Goal: Task Accomplishment & Management: Complete application form

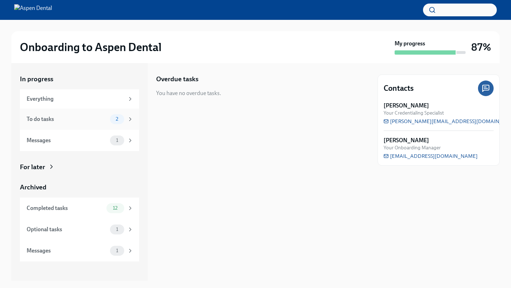
click at [115, 120] on span "2" at bounding box center [116, 118] width 11 height 5
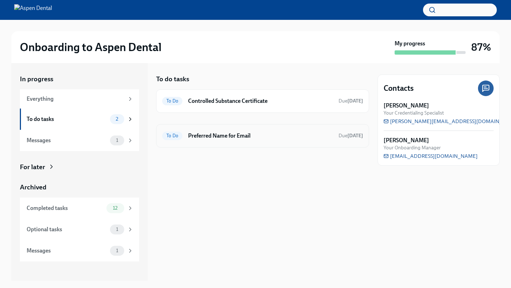
click at [216, 136] on h6 "Preferred Name for Email" at bounding box center [260, 136] width 145 height 8
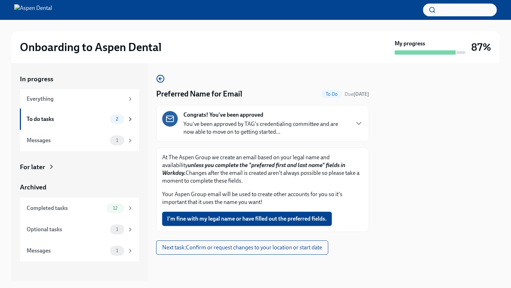
click at [276, 224] on button "I'm fine with my legal name or have filled out the preferred fields." at bounding box center [246, 219] width 169 height 14
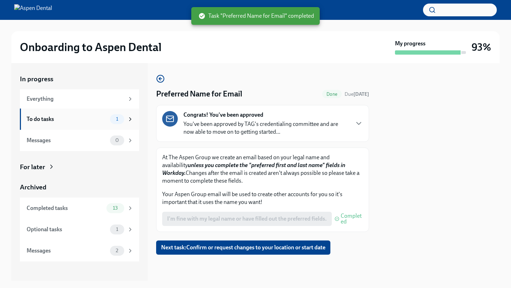
click at [104, 118] on div "To do tasks" at bounding box center [67, 119] width 80 height 8
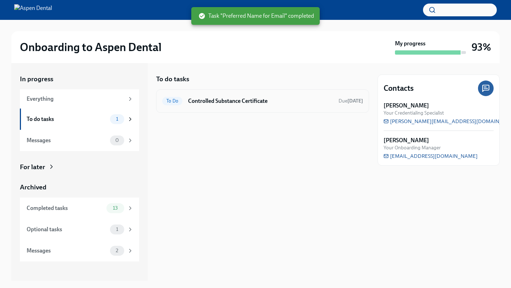
click at [217, 98] on h6 "Controlled Substance Certificate" at bounding box center [260, 101] width 145 height 8
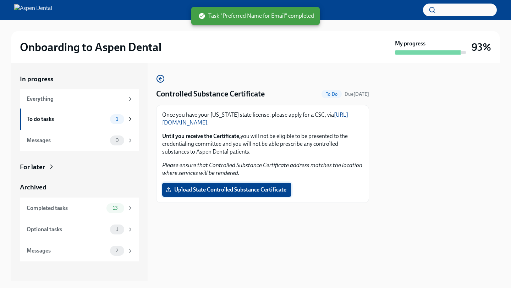
click at [215, 183] on label "Upload State Controlled Substance Certificate" at bounding box center [226, 190] width 129 height 14
click at [0, 0] on input "Upload State Controlled Substance Certificate" at bounding box center [0, 0] width 0 height 0
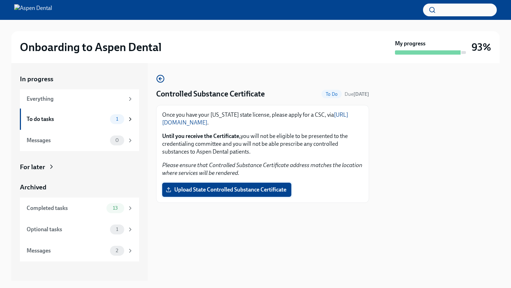
click at [231, 188] on span "Upload State Controlled Substance Certificate" at bounding box center [226, 189] width 119 height 7
click at [0, 0] on input "Upload State Controlled Substance Certificate" at bounding box center [0, 0] width 0 height 0
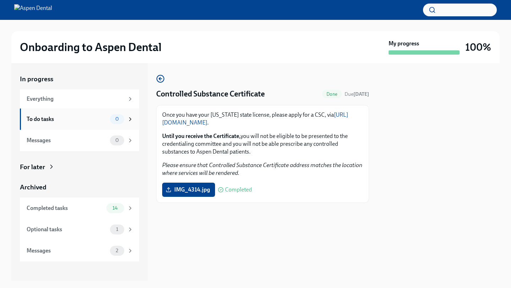
click at [109, 123] on div "To do tasks 0" at bounding box center [80, 119] width 107 height 10
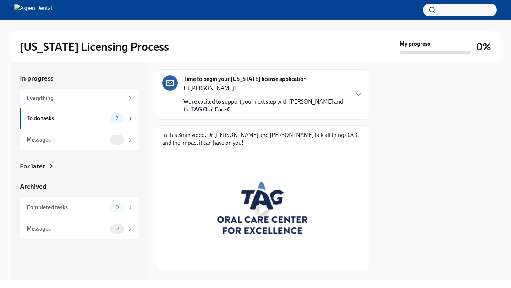
scroll to position [52, 0]
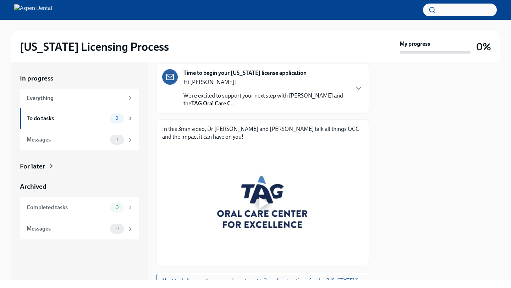
click at [257, 203] on div at bounding box center [262, 202] width 23 height 23
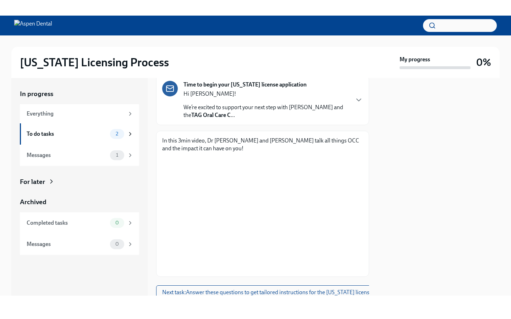
scroll to position [44, 0]
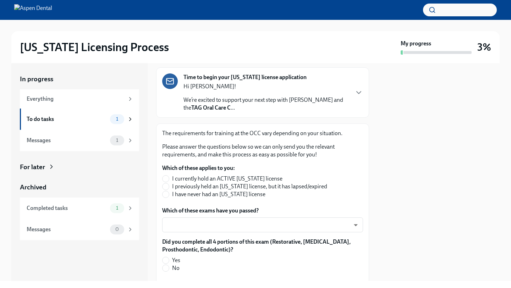
scroll to position [58, 0]
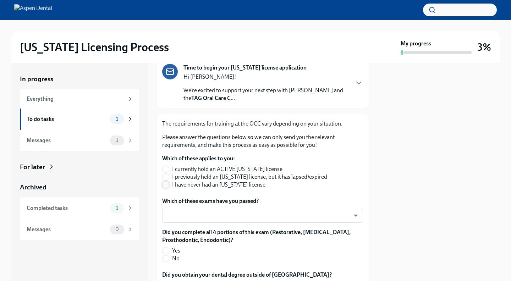
click at [166, 187] on input "I have never had an Illinois license" at bounding box center [165, 185] width 6 height 6
radio input "true"
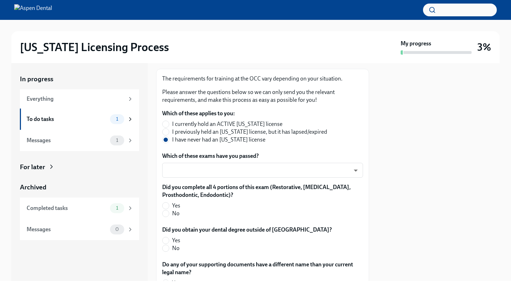
scroll to position [107, 0]
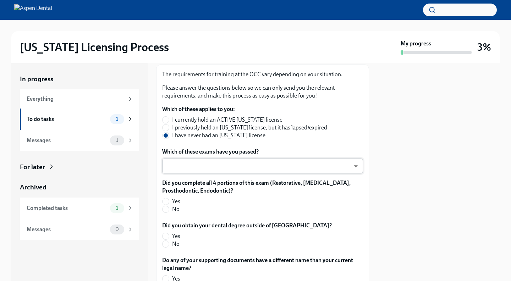
click at [214, 167] on body "Illinois Licensing Process My progress 3% In progress Everything To do tasks 1 …" at bounding box center [255, 144] width 511 height 288
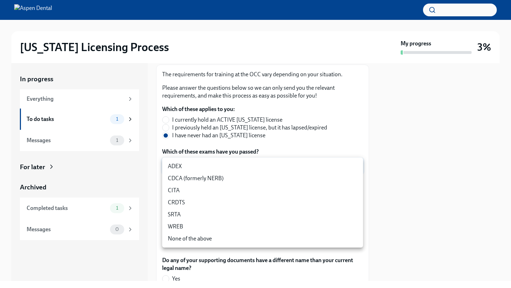
click at [204, 169] on li "ADEX" at bounding box center [262, 166] width 201 height 12
type input "pxo-W3vNi"
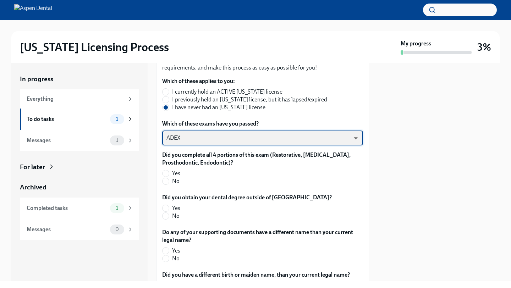
scroll to position [139, 0]
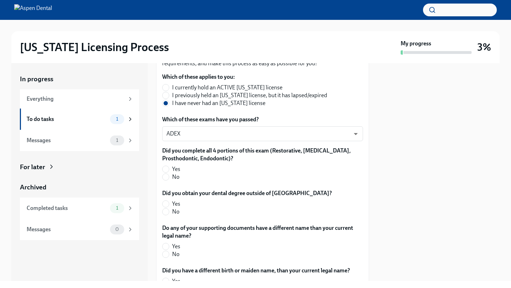
click at [177, 168] on span "Yes" at bounding box center [176, 169] width 8 height 8
click at [169, 168] on input "Yes" at bounding box center [165, 169] width 6 height 6
radio input "true"
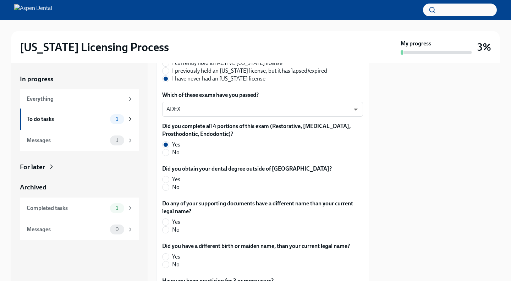
scroll to position [167, 0]
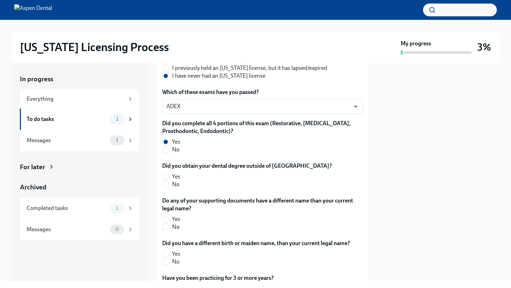
click at [170, 177] on label "Yes" at bounding box center [244, 177] width 164 height 8
click at [169, 177] on input "Yes" at bounding box center [165, 176] width 6 height 6
radio input "true"
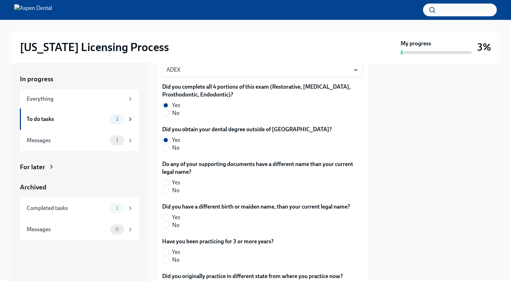
scroll to position [217, 0]
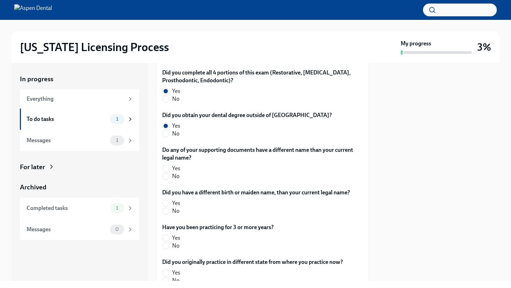
click at [177, 176] on span "No" at bounding box center [175, 176] width 7 height 8
click at [169, 176] on input "No" at bounding box center [165, 176] width 6 height 6
radio input "true"
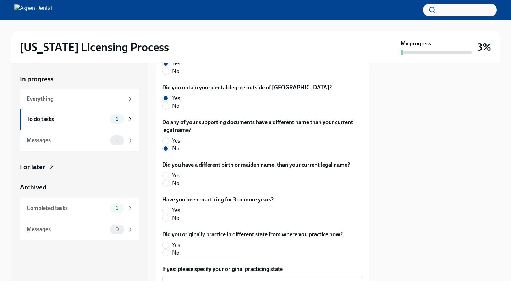
scroll to position [249, 0]
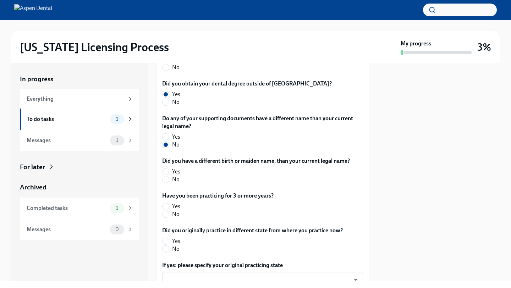
click at [175, 182] on span "No" at bounding box center [175, 180] width 7 height 8
click at [169, 182] on input "No" at bounding box center [165, 179] width 6 height 6
radio input "true"
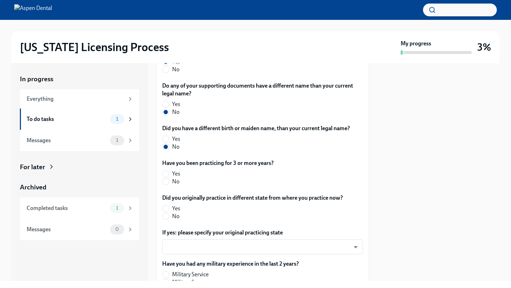
scroll to position [283, 0]
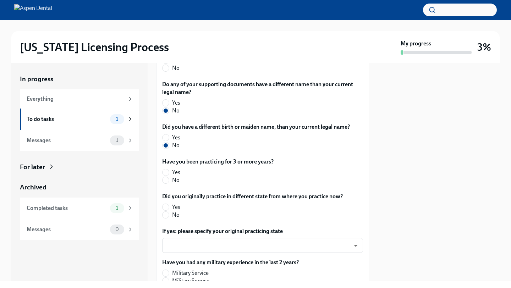
click at [174, 181] on span "No" at bounding box center [175, 180] width 7 height 8
click at [169, 181] on input "No" at bounding box center [165, 180] width 6 height 6
radio input "true"
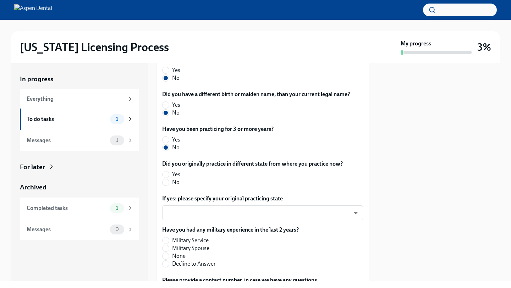
scroll to position [322, 0]
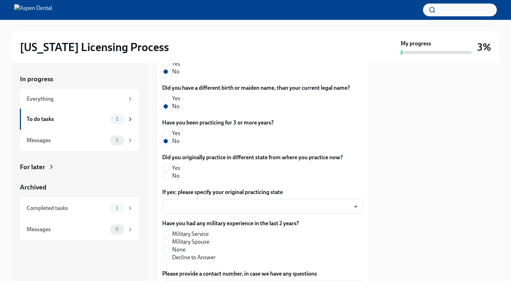
click at [174, 176] on span "No" at bounding box center [175, 176] width 7 height 8
click at [169, 176] on input "No" at bounding box center [165, 176] width 6 height 6
radio input "true"
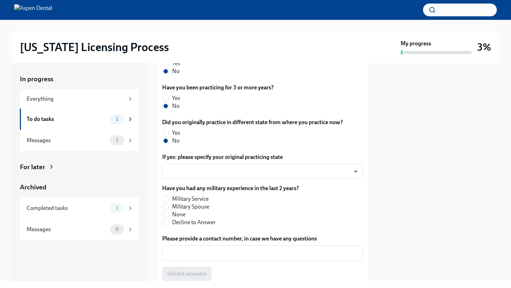
scroll to position [360, 0]
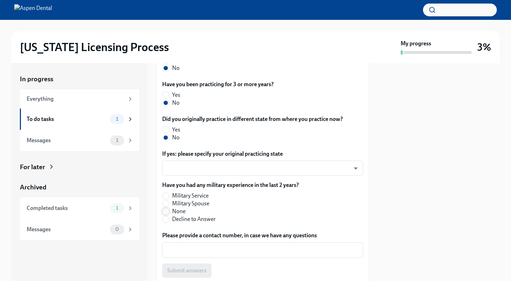
click at [167, 212] on input "None" at bounding box center [165, 211] width 6 height 6
radio input "true"
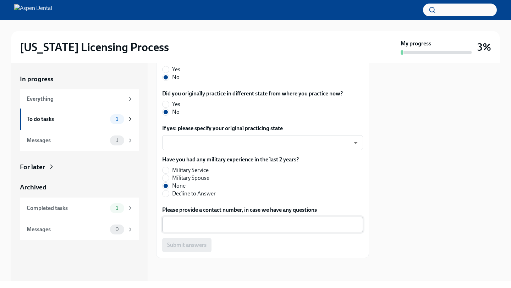
click at [194, 230] on div "x ​" at bounding box center [262, 225] width 201 height 16
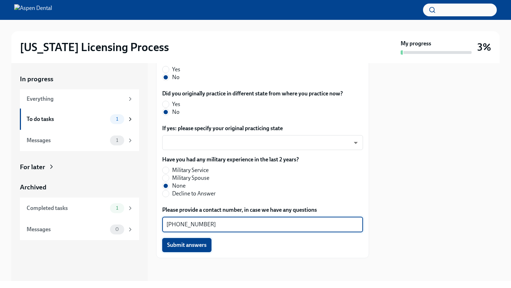
type textarea "901-270-1469"
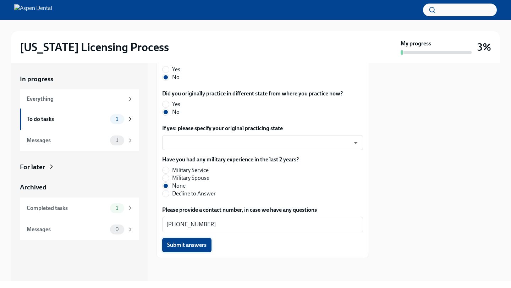
click at [185, 249] on button "Submit answers" at bounding box center [186, 245] width 49 height 14
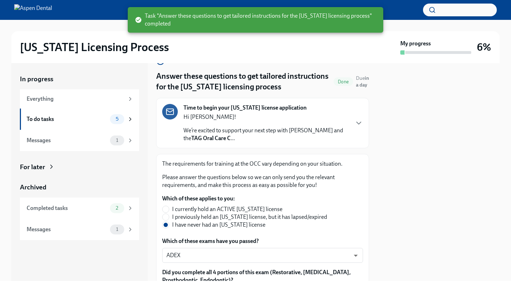
scroll to position [0, 0]
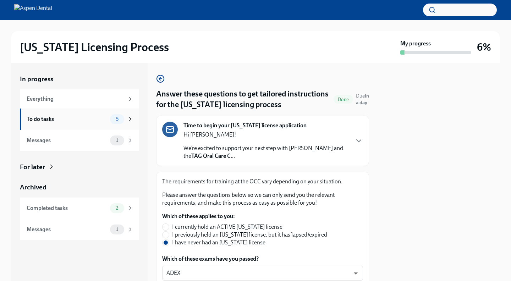
click at [106, 122] on div "To do tasks" at bounding box center [67, 119] width 80 height 8
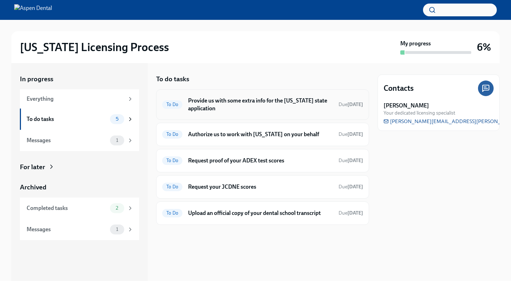
click at [230, 113] on div "To Do Provide us with some extra info for the Illinois state application Due in…" at bounding box center [262, 104] width 201 height 18
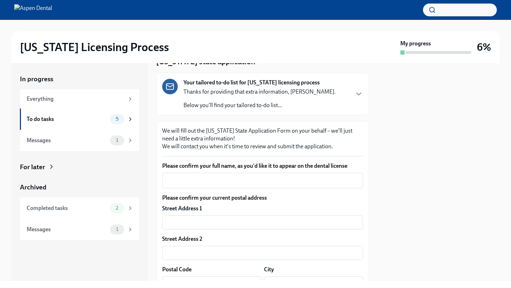
scroll to position [46, 0]
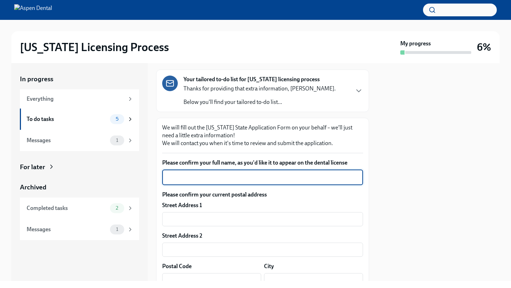
click at [308, 174] on textarea "Please confirm your full name, as you'd like it to appear on the dental license" at bounding box center [262, 177] width 192 height 9
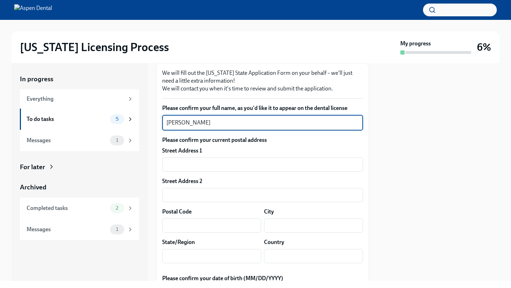
scroll to position [107, 0]
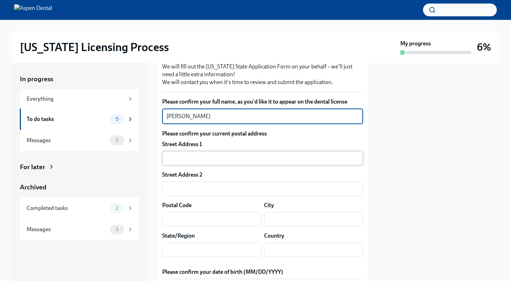
type textarea "Eromosele Okhiria"
click at [297, 160] on input "text" at bounding box center [262, 158] width 201 height 14
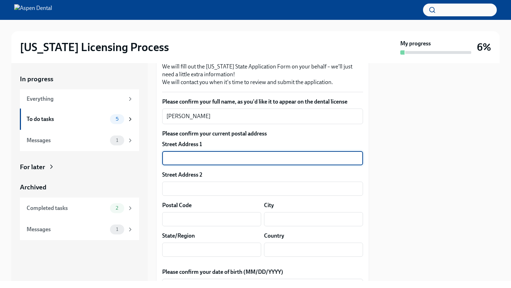
type input "510 Lexington Manor Ln"
type input "N/A"
type input "38028"
type input "Eads"
type input "TN"
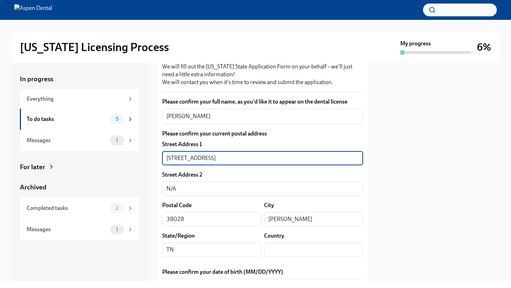
type input "US"
click at [250, 189] on input "N/A" at bounding box center [262, 189] width 201 height 14
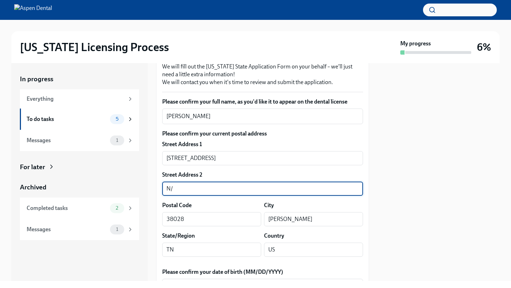
type input "N"
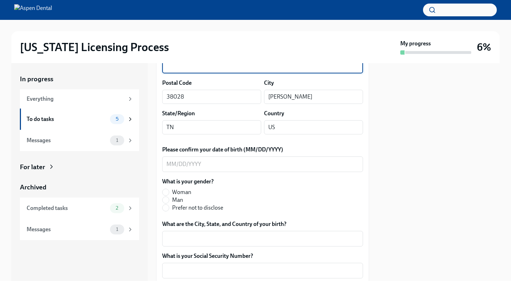
scroll to position [230, 0]
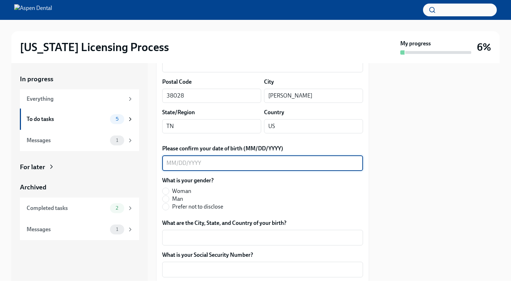
click at [238, 161] on textarea "Please confirm your date of birth (MM/DD/YYYY)" at bounding box center [262, 163] width 192 height 9
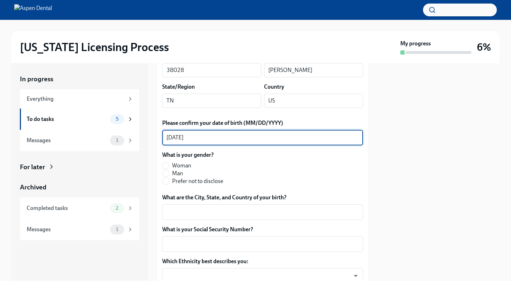
scroll to position [265, 0]
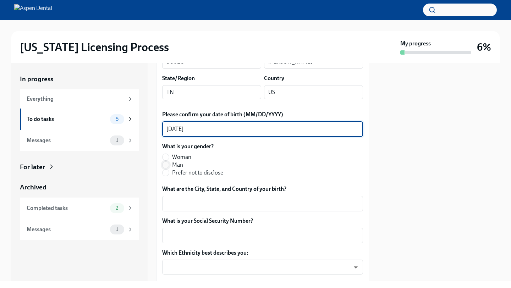
type textarea "04/21/1997"
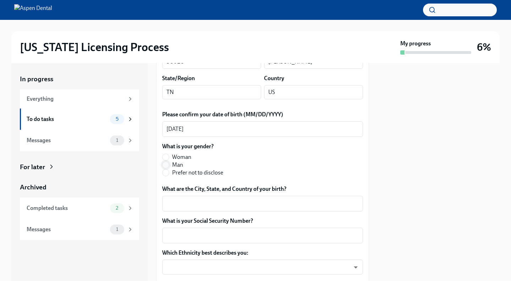
click at [165, 164] on input "Man" at bounding box center [165, 165] width 6 height 6
radio input "true"
click at [179, 201] on textarea "What are the City, State, and Country of your birth?" at bounding box center [262, 203] width 192 height 9
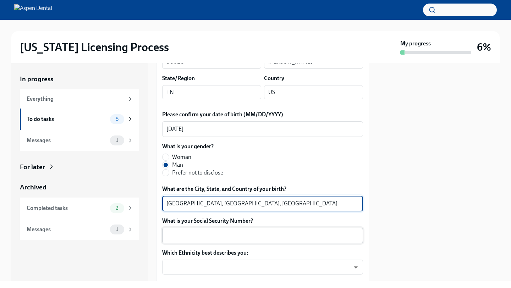
type textarea "Memphis, TN, US"
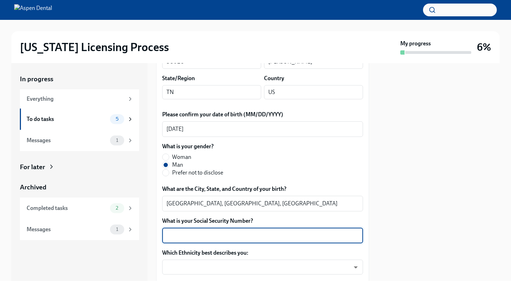
click at [196, 232] on textarea "What is your Social Security Number?" at bounding box center [262, 235] width 192 height 9
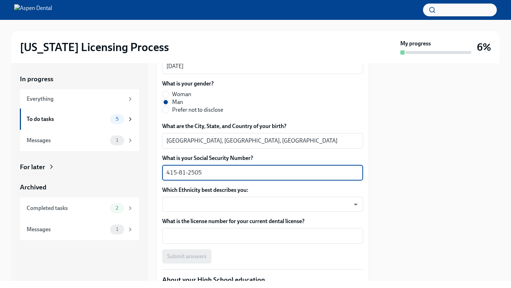
scroll to position [348, 0]
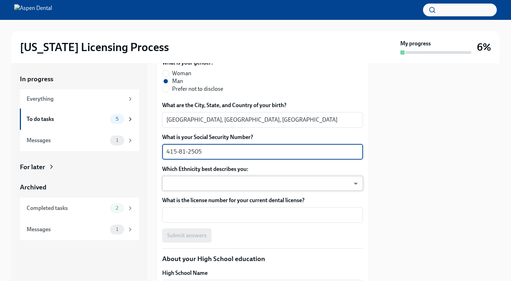
type textarea "415-81-2505"
click at [186, 182] on body "Illinois Licensing Process My progress 6% In progress Everything To do tasks 5 …" at bounding box center [255, 144] width 511 height 288
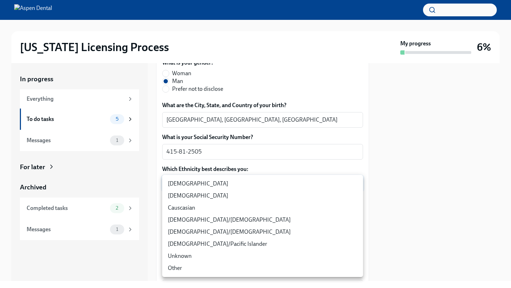
click at [191, 184] on li "African American" at bounding box center [262, 184] width 201 height 12
type input "TlxW_0a7i"
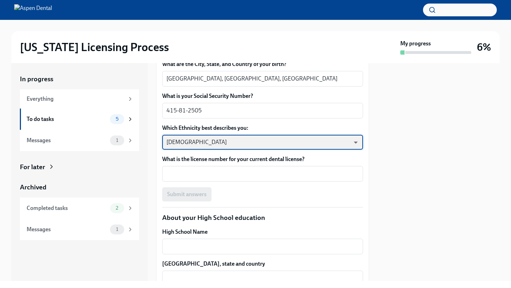
scroll to position [392, 0]
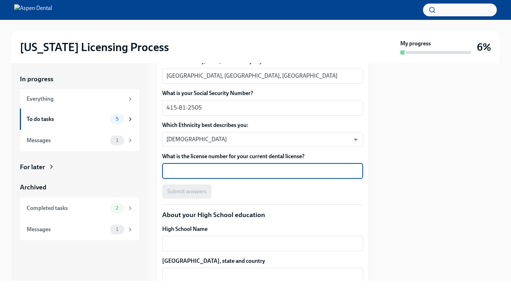
click at [201, 174] on textarea "What is the license number for your current dental license?" at bounding box center [262, 171] width 192 height 9
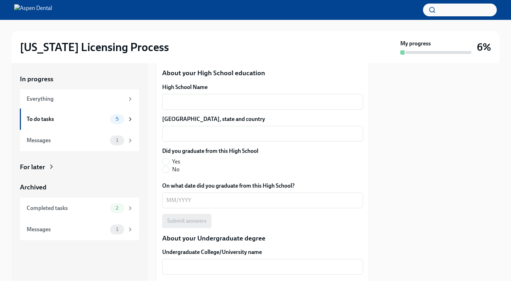
scroll to position [534, 0]
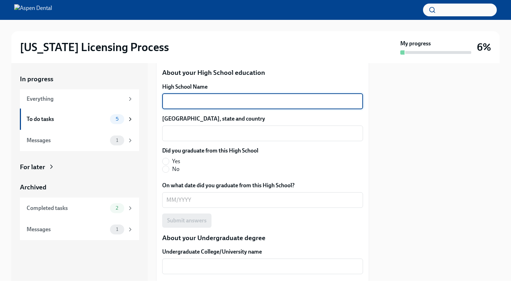
click at [215, 104] on textarea "High School Name" at bounding box center [262, 101] width 192 height 9
type textarea "Christian Brothers High School"
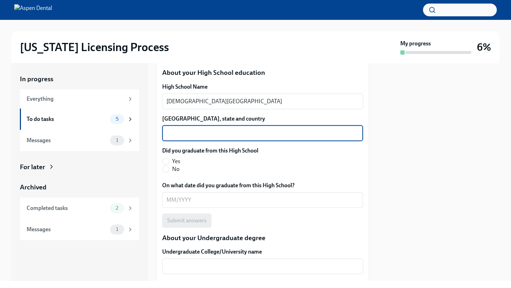
click at [213, 135] on textarea "High School city, state and country" at bounding box center [262, 133] width 192 height 9
type textarea "Memphis, TN, US"
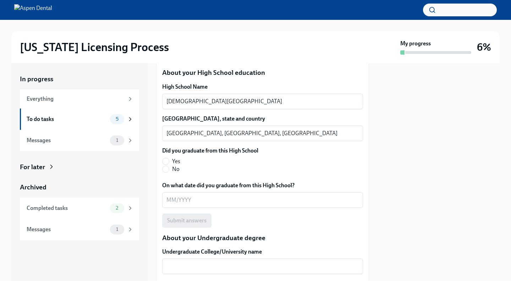
click at [171, 164] on label "Yes" at bounding box center [207, 161] width 90 height 8
click at [169, 164] on input "Yes" at bounding box center [165, 161] width 6 height 6
radio input "true"
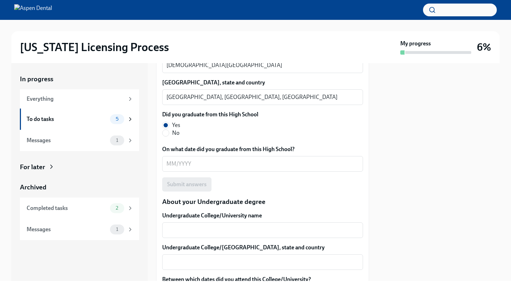
scroll to position [577, 0]
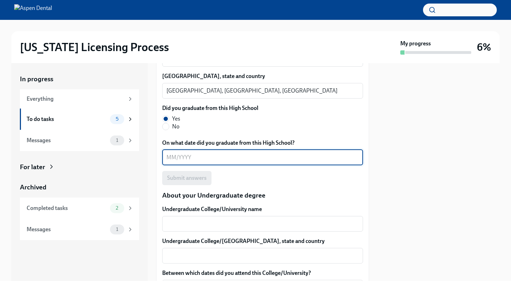
click at [188, 161] on textarea "On what date did you graduate from this High School?" at bounding box center [262, 157] width 192 height 9
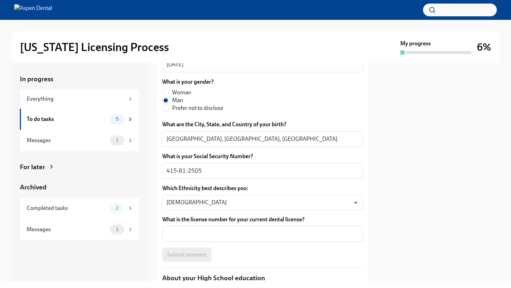
scroll to position [323, 0]
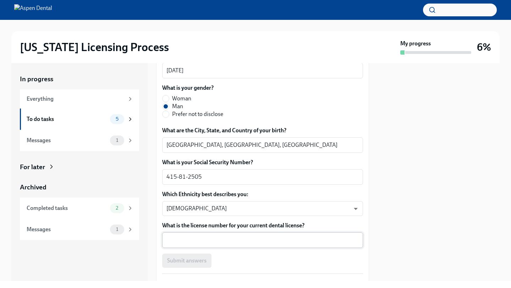
type textarea "05/2015"
click at [197, 239] on textarea "What is the license number for your current dental license?" at bounding box center [262, 240] width 192 height 9
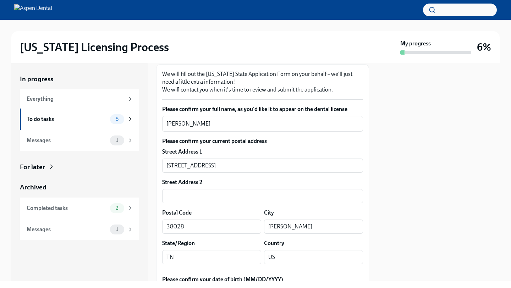
scroll to position [110, 0]
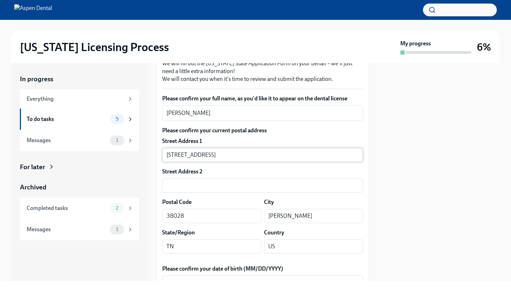
type textarea "D.007560-C1"
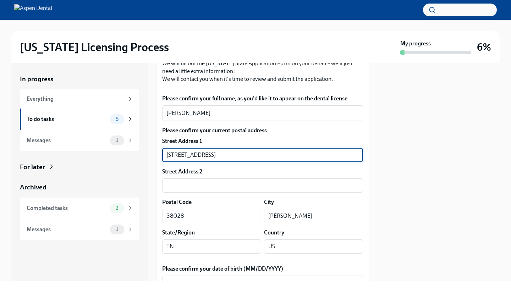
drag, startPoint x: 229, startPoint y: 153, endPoint x: 159, endPoint y: 147, distance: 70.1
type input "4001 Fields Run"
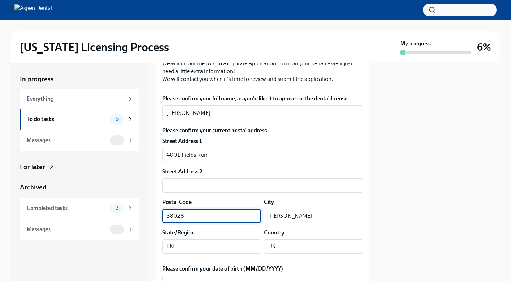
click at [198, 217] on input "38028" at bounding box center [211, 216] width 99 height 14
click at [286, 216] on input "Eads" at bounding box center [313, 216] width 99 height 14
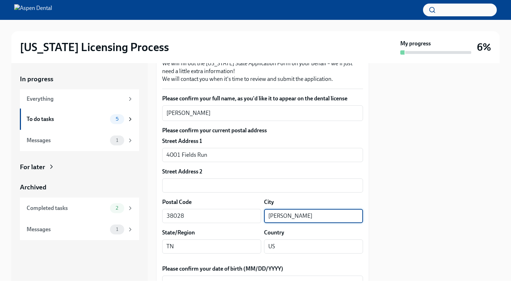
click at [286, 216] on input "Eads" at bounding box center [313, 216] width 99 height 14
type input "Pike Road"
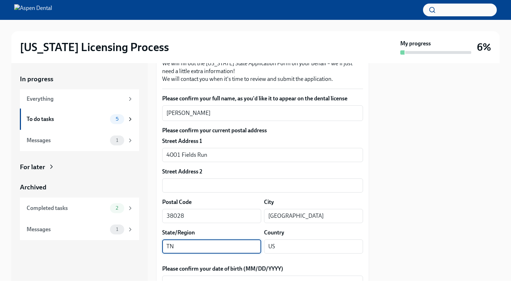
click at [248, 249] on input "TN" at bounding box center [211, 246] width 99 height 14
type input "AL"
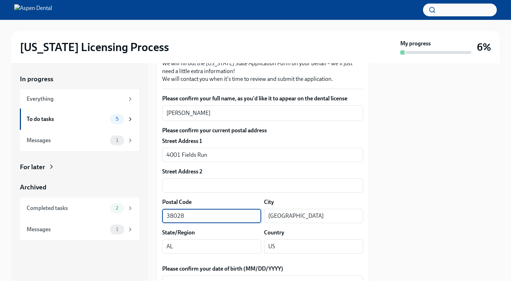
click at [218, 219] on input "38028" at bounding box center [211, 216] width 99 height 14
type input "3"
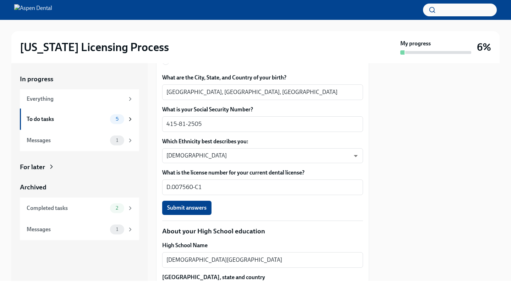
scroll to position [385, 0]
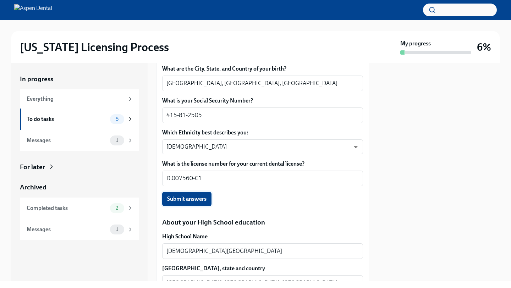
type input "36064"
click at [174, 199] on span "Submit answers" at bounding box center [186, 198] width 39 height 7
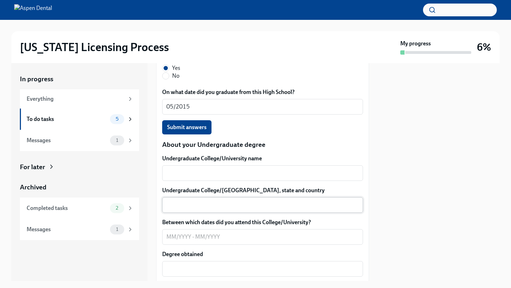
scroll to position [613, 0]
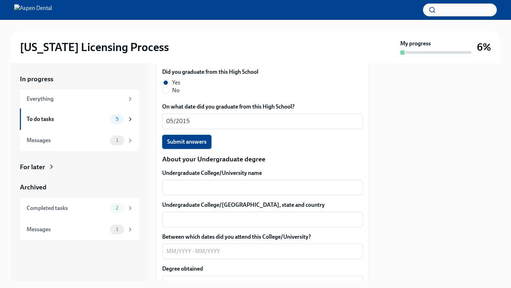
click at [203, 145] on span "Submit answers" at bounding box center [186, 141] width 39 height 7
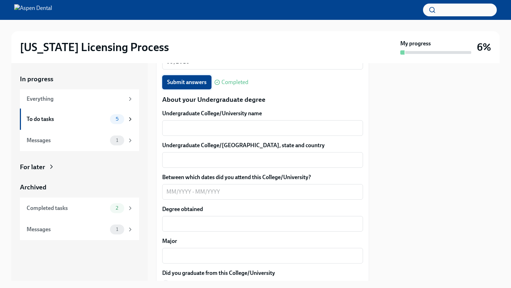
scroll to position [674, 0]
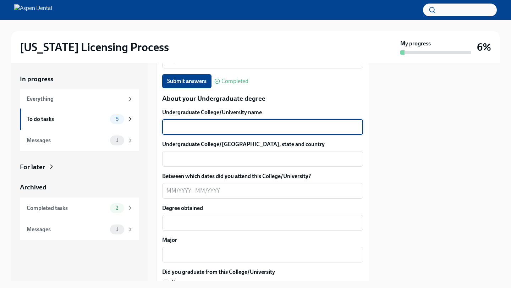
click at [205, 129] on textarea "Undergraduate College/University name" at bounding box center [262, 127] width 192 height 9
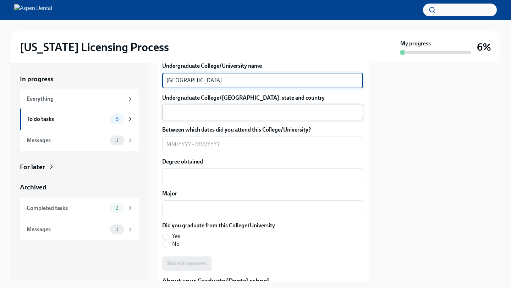
scroll to position [724, 0]
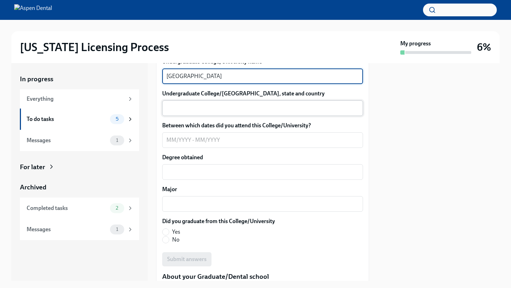
type textarea "Belmont Abbey College"
click at [218, 113] on div "x ​" at bounding box center [262, 108] width 201 height 16
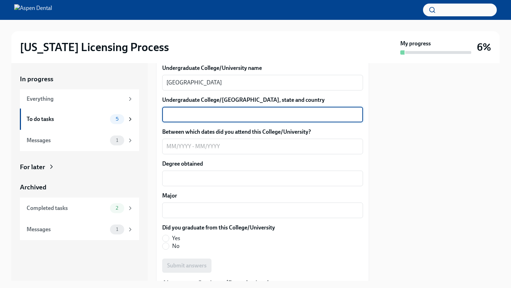
scroll to position [718, 0]
type textarea "Belmont, NC, US"
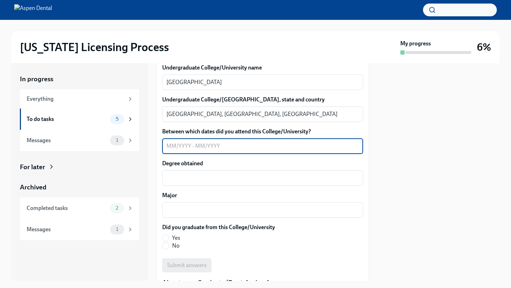
click at [201, 149] on textarea "Between which dates did you attend this College/University?" at bounding box center [262, 146] width 192 height 9
click at [172, 146] on textarea "07/2015-05/2019" at bounding box center [262, 146] width 192 height 9
type textarea "08/2015-05/2019"
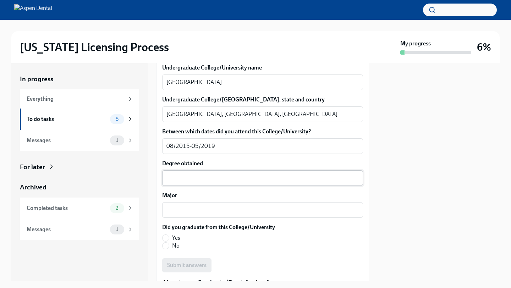
click at [197, 171] on div "x ​" at bounding box center [262, 178] width 201 height 16
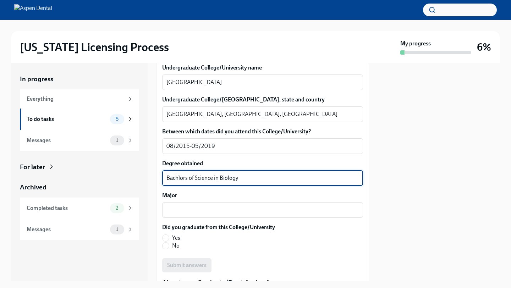
type textarea "Bachlors of Science in Biology"
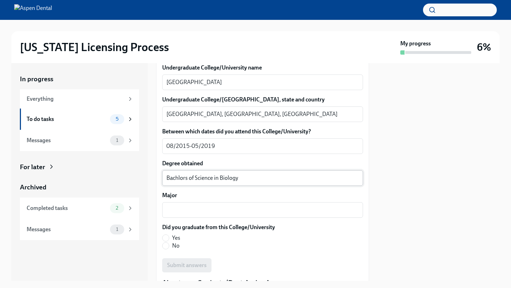
click at [179, 184] on div "Bachlors of Science in Biology x ​" at bounding box center [262, 178] width 201 height 16
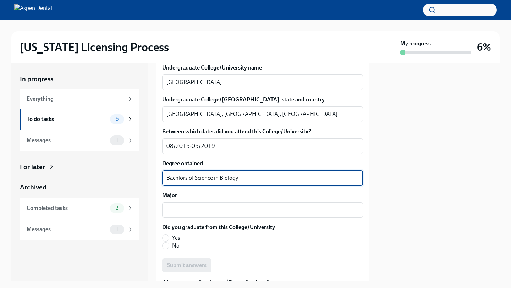
click at [180, 182] on textarea "Bachlors of Science in Biology" at bounding box center [262, 178] width 192 height 9
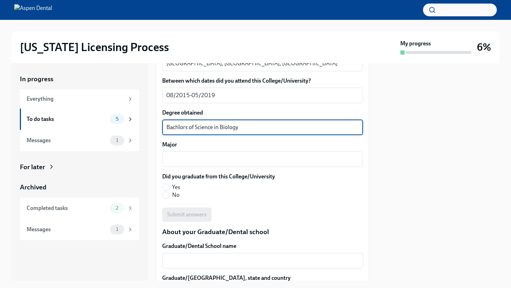
scroll to position [774, 0]
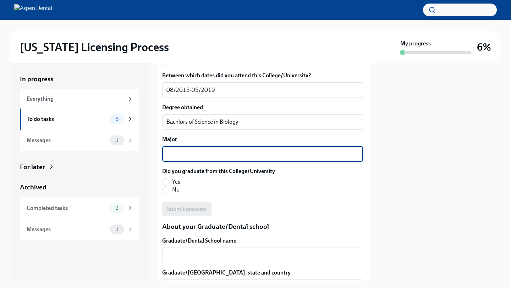
click at [196, 152] on textarea "Major" at bounding box center [262, 154] width 192 height 9
type textarea "Biology"
click at [251, 123] on textarea "Bachlors of Science in Biology" at bounding box center [262, 122] width 192 height 9
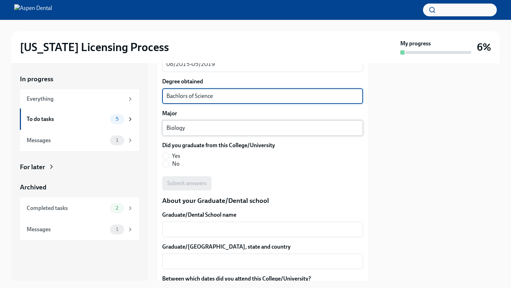
scroll to position [801, 0]
type textarea "Bachlors of Science"
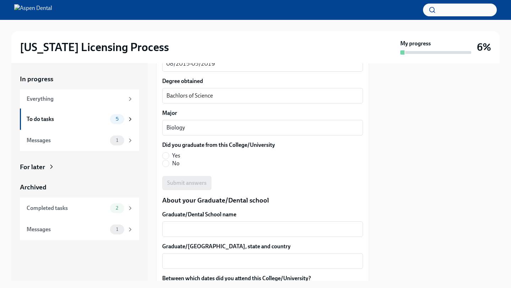
click at [171, 156] on label "Yes" at bounding box center [215, 156] width 107 height 8
click at [169, 156] on input "Yes" at bounding box center [165, 155] width 6 height 6
radio input "true"
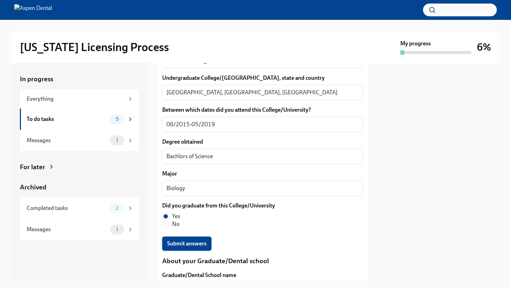
scroll to position [739, 0]
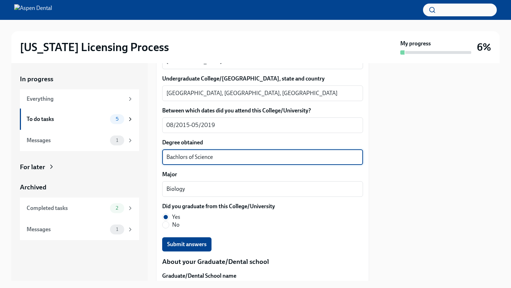
click at [179, 159] on textarea "Bachlors of Science" at bounding box center [262, 157] width 192 height 9
click at [263, 157] on textarea "Bachelors of Science" at bounding box center [262, 157] width 192 height 9
type textarea "Bachelors of Science"
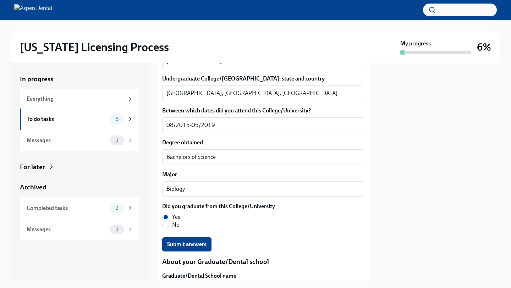
click at [272, 234] on div "Undergraduate College/University name Belmont Abbey College x ​ Undergraduate C…" at bounding box center [262, 147] width 201 height 209
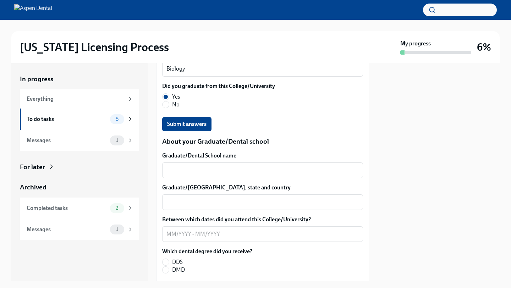
scroll to position [868, 0]
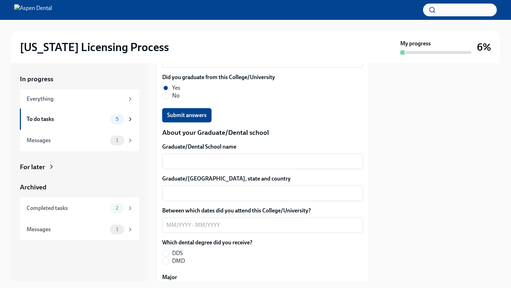
click at [202, 116] on span "Submit answers" at bounding box center [186, 115] width 39 height 7
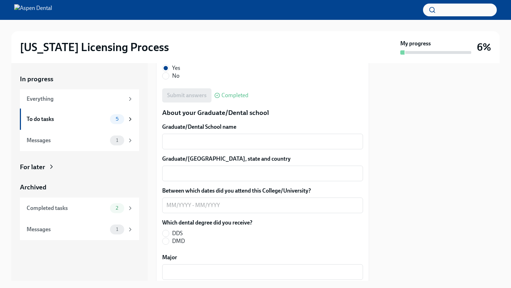
scroll to position [861, 0]
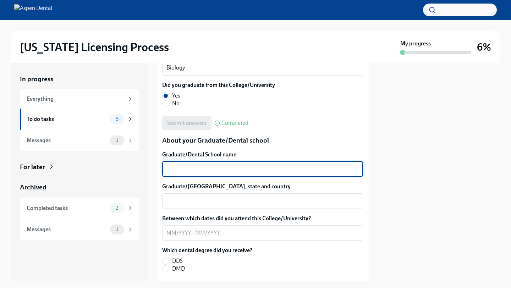
click at [223, 170] on textarea "Graduate/Dental School name" at bounding box center [262, 169] width 192 height 9
click at [184, 170] on textarea "UTHSC College of Dentistry" at bounding box center [262, 169] width 192 height 9
type textarea "University of Tennessee Health Science Center College of Dentistry"
click at [187, 204] on textarea "Graduate/Dental School city, state and country" at bounding box center [262, 201] width 192 height 9
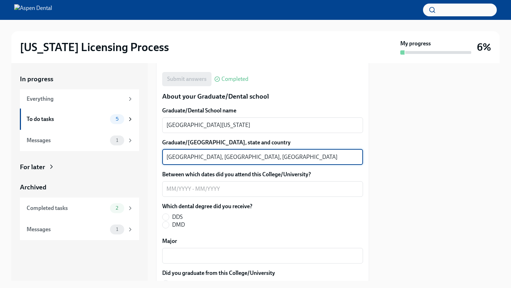
scroll to position [905, 0]
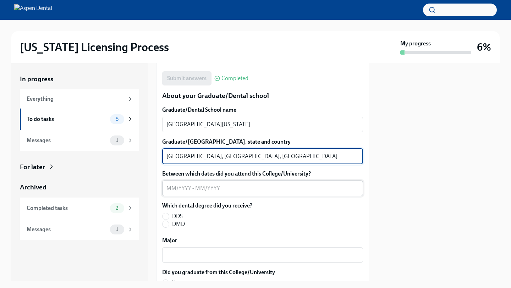
type textarea "Memphis, TN, US"
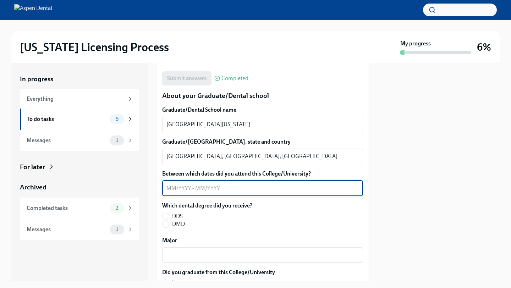
click at [168, 185] on textarea "Between which dates did you attend this College/University?" at bounding box center [262, 188] width 192 height 9
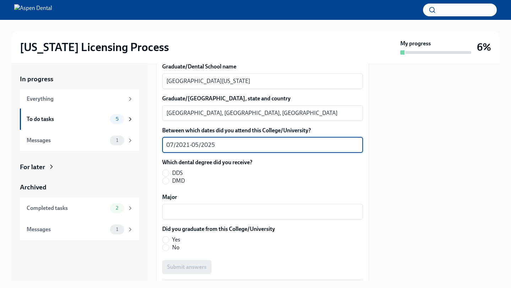
scroll to position [952, 0]
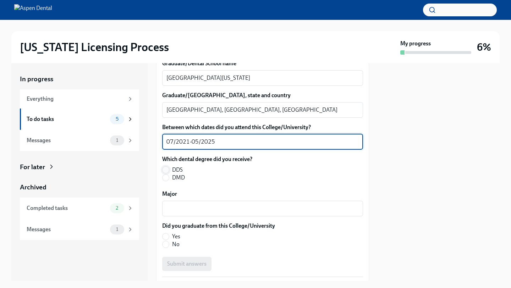
type textarea "07/2021-05/2025"
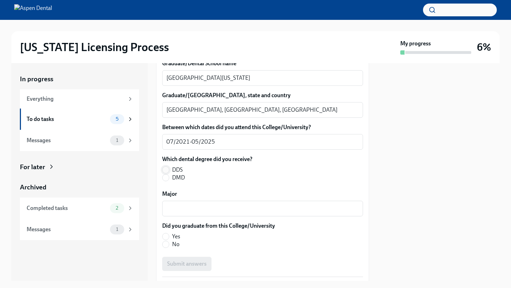
click at [165, 171] on input "DDS" at bounding box center [165, 170] width 6 height 6
radio input "true"
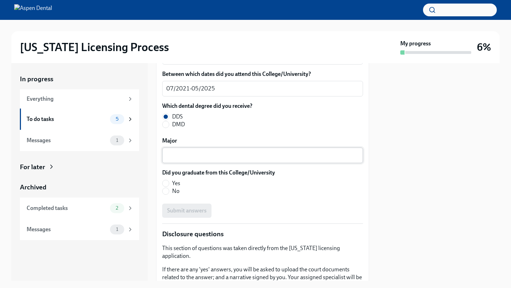
scroll to position [1006, 0]
click at [168, 182] on input "Yes" at bounding box center [165, 182] width 6 height 6
radio input "true"
click at [176, 156] on textarea "Major" at bounding box center [262, 154] width 192 height 9
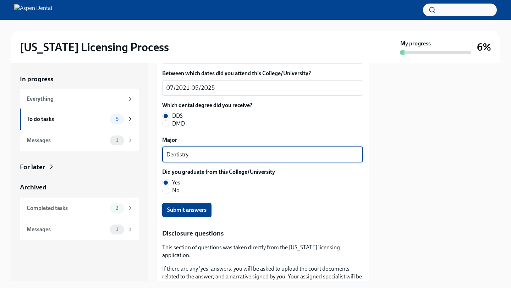
type textarea "Dentistry"
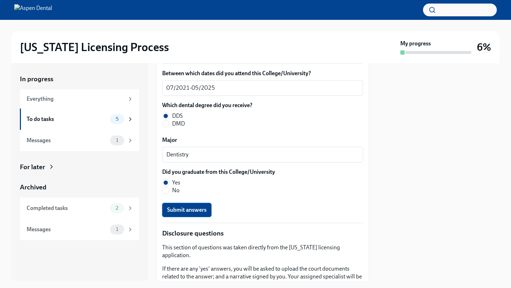
click at [185, 210] on span "Submit answers" at bounding box center [186, 209] width 39 height 7
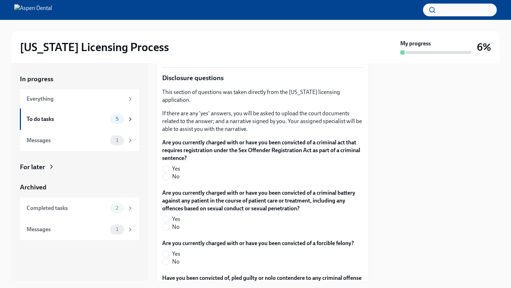
scroll to position [1161, 0]
click at [168, 174] on input "No" at bounding box center [165, 177] width 6 height 6
radio input "true"
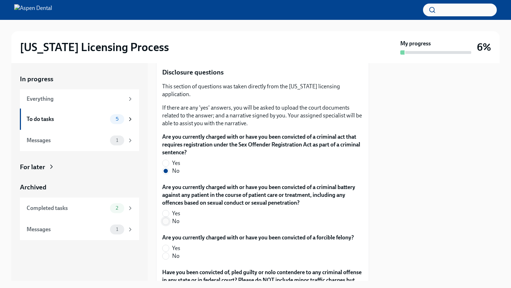
click at [168, 218] on input "No" at bounding box center [165, 221] width 6 height 6
radio input "true"
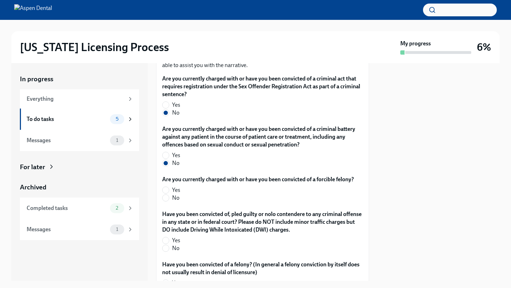
scroll to position [1230, 0]
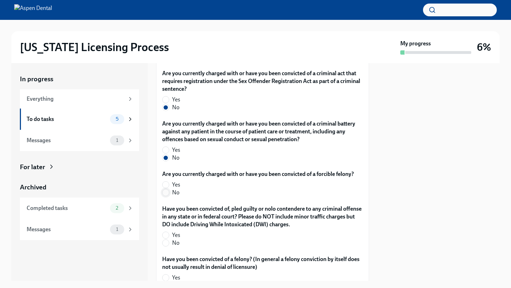
click at [167, 189] on input "No" at bounding box center [165, 192] width 6 height 6
radio input "true"
click at [166, 240] on input "No" at bounding box center [165, 243] width 6 height 6
radio input "true"
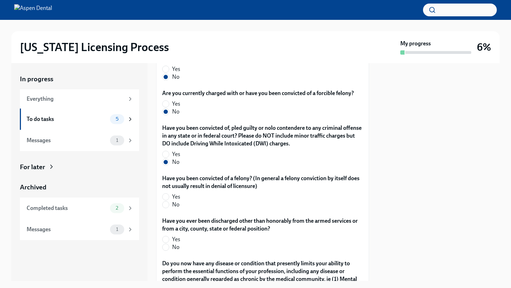
scroll to position [1313, 0]
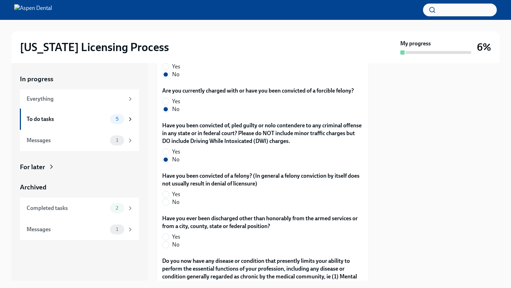
click at [169, 198] on label "No" at bounding box center [259, 202] width 195 height 8
click at [169, 199] on input "No" at bounding box center [165, 202] width 6 height 6
radio input "true"
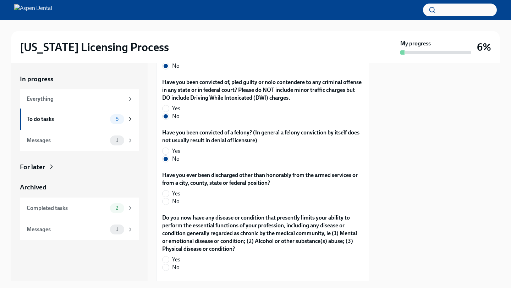
scroll to position [1368, 0]
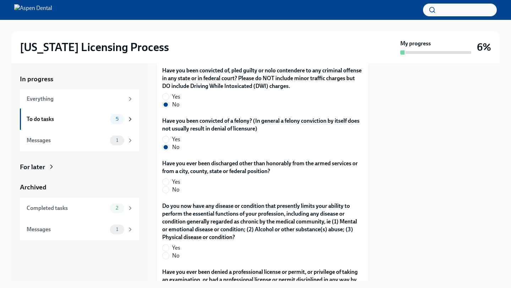
click at [171, 186] on label "No" at bounding box center [259, 190] width 195 height 8
click at [169, 187] on input "No" at bounding box center [165, 190] width 6 height 6
radio input "true"
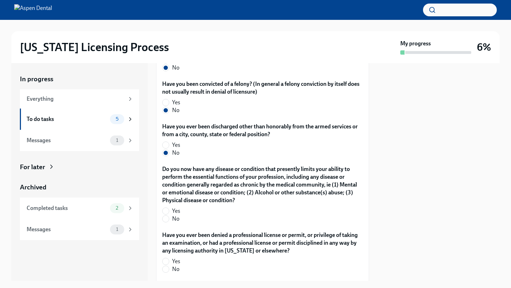
scroll to position [1406, 0]
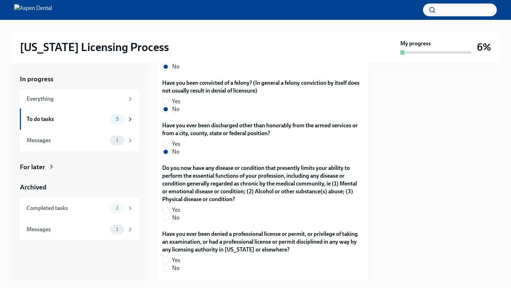
click at [171, 214] on label "No" at bounding box center [259, 218] width 195 height 8
click at [169, 215] on input "No" at bounding box center [165, 218] width 6 height 6
radio input "true"
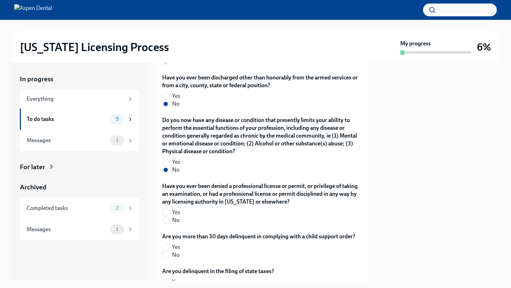
scroll to position [1461, 0]
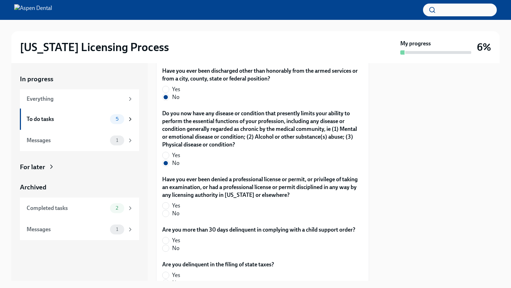
click at [171, 210] on label "No" at bounding box center [259, 214] width 195 height 8
click at [169, 210] on input "No" at bounding box center [165, 213] width 6 height 6
radio input "true"
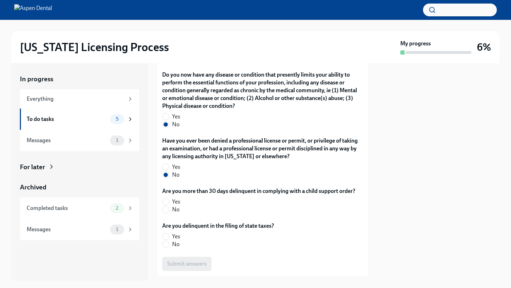
scroll to position [1506, 0]
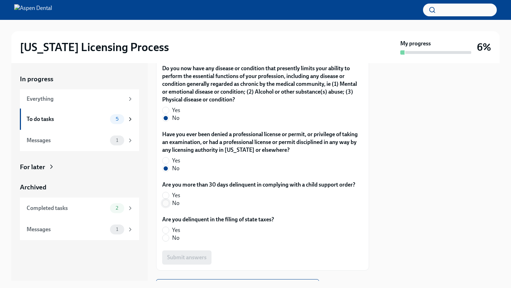
click at [167, 200] on input "No" at bounding box center [165, 203] width 6 height 6
radio input "true"
click at [168, 235] on input "No" at bounding box center [165, 238] width 6 height 6
radio input "true"
click at [183, 254] on span "Submit answers" at bounding box center [186, 257] width 39 height 7
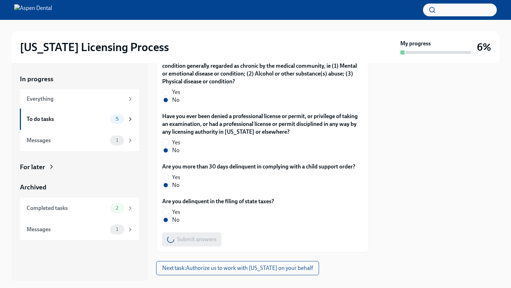
scroll to position [1533, 0]
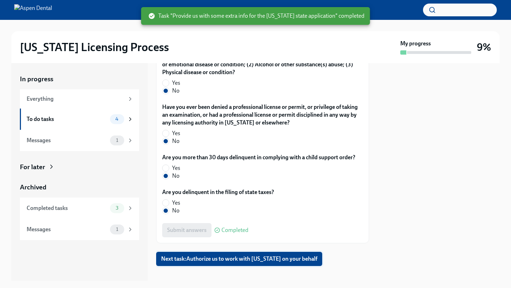
click at [217, 255] on span "Next task : Authorize us to work with Illinois on your behalf" at bounding box center [239, 258] width 156 height 7
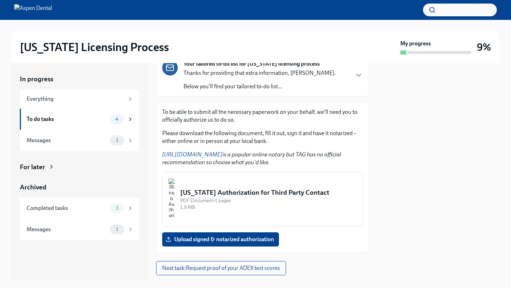
scroll to position [65, 0]
